Goal: Use online tool/utility: Utilize a website feature to perform a specific function

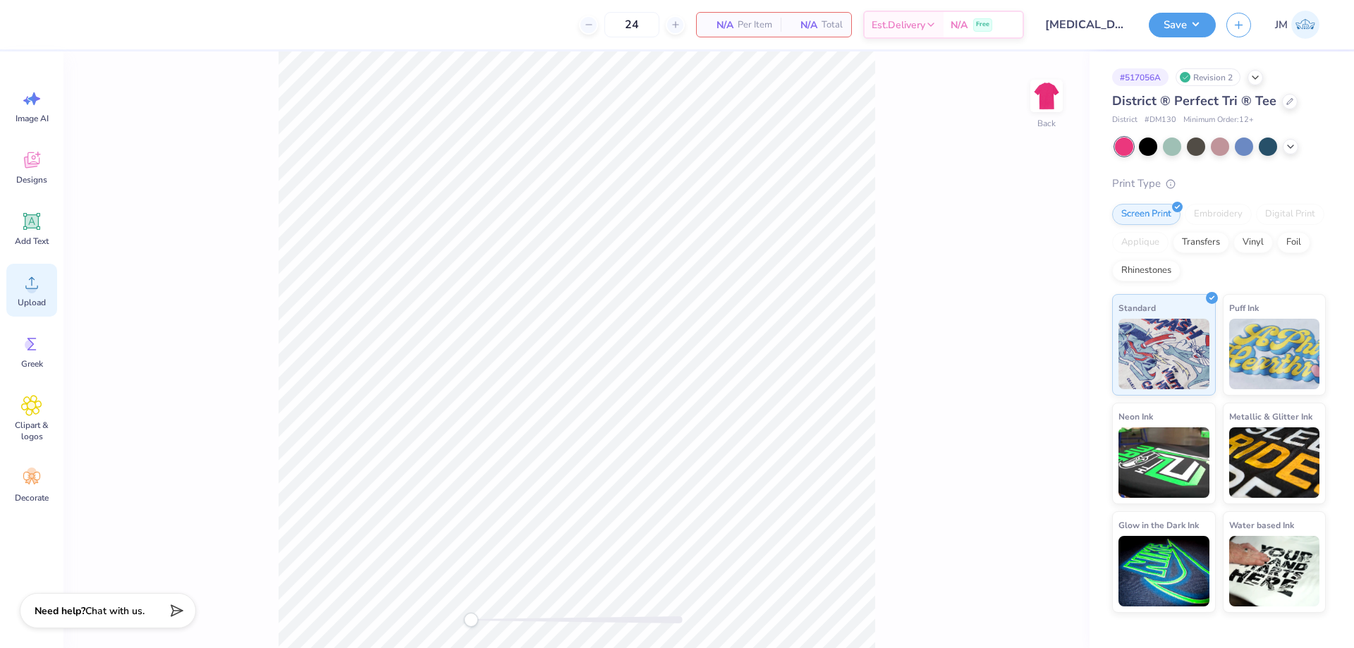
click at [37, 290] on icon at bounding box center [31, 282] width 21 height 21
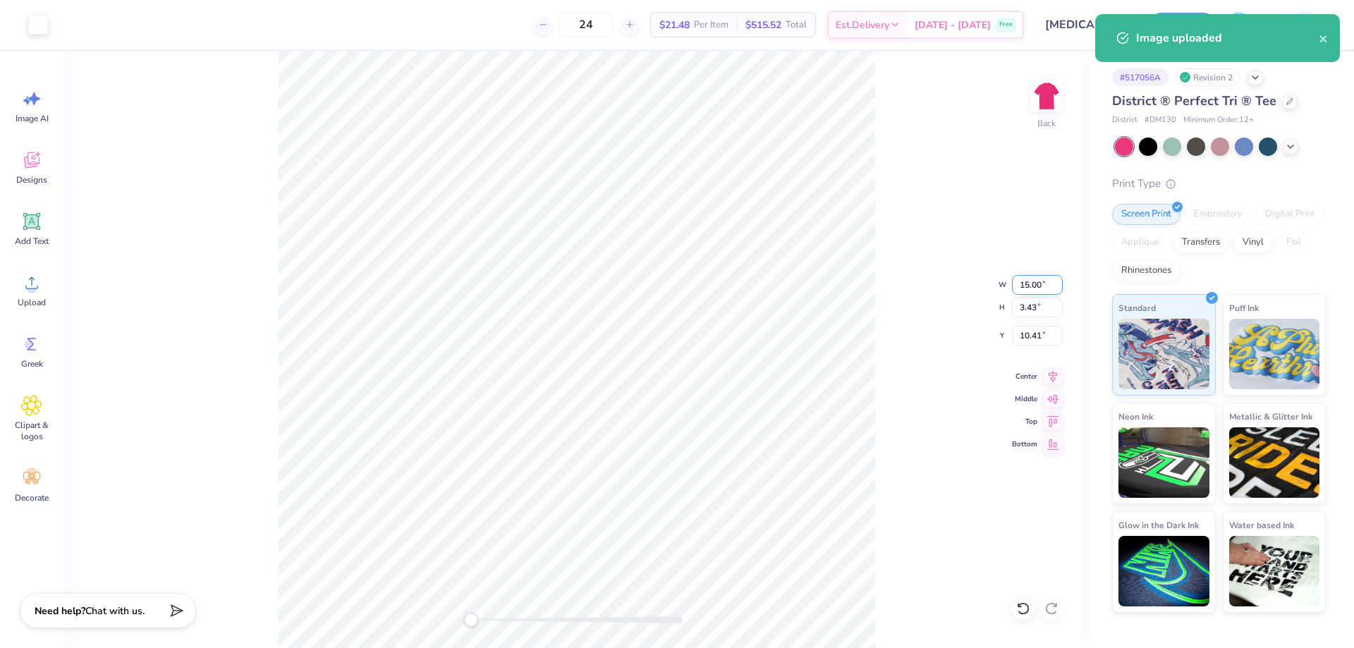
click at [1039, 294] on input "15.00" at bounding box center [1037, 285] width 51 height 20
type input "9.00"
type input "2.06"
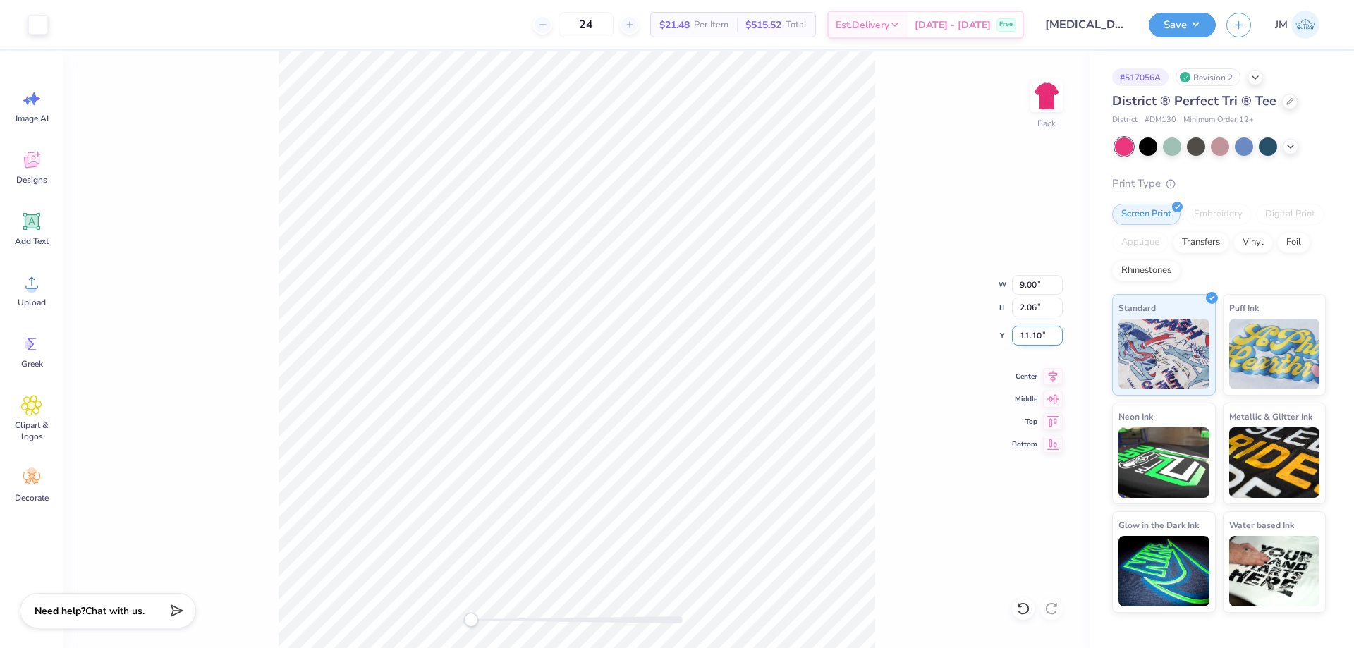
click at [1030, 337] on input "11.10" at bounding box center [1037, 336] width 51 height 20
type input "3"
click at [1045, 81] on img at bounding box center [1046, 96] width 56 height 56
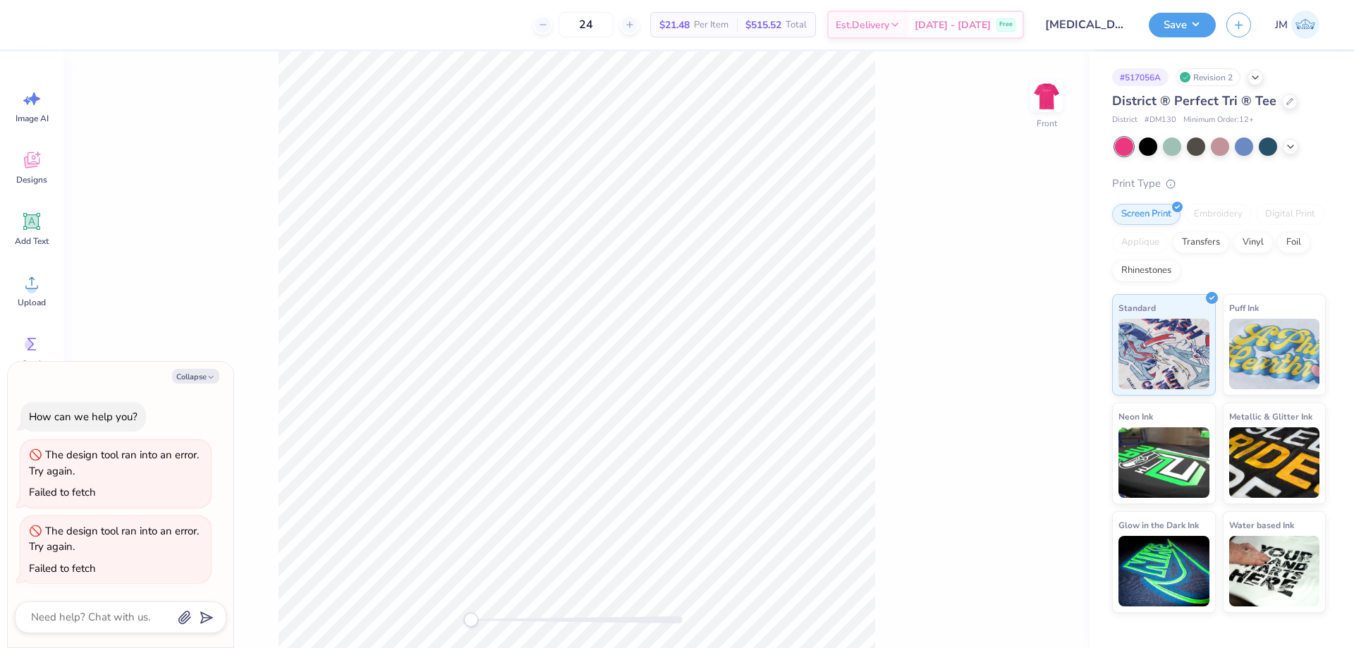
type textarea "x"
